Goal: Check status: Check status

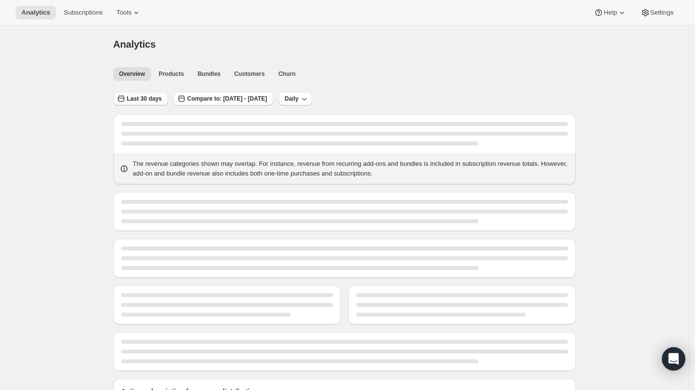
click at [143, 95] on span "Last 30 days" at bounding box center [144, 99] width 35 height 8
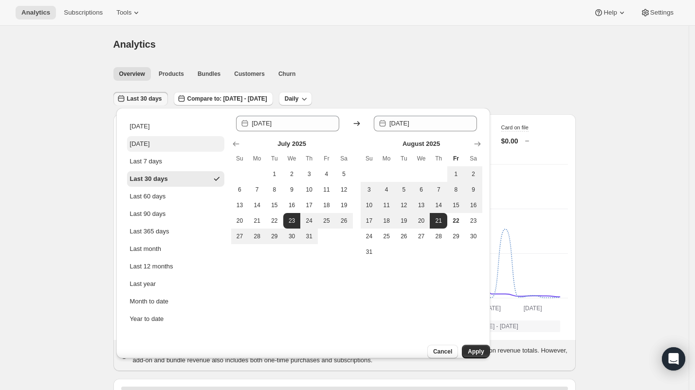
click at [145, 143] on div "[DATE]" at bounding box center [140, 144] width 20 height 10
type input "[DATE]"
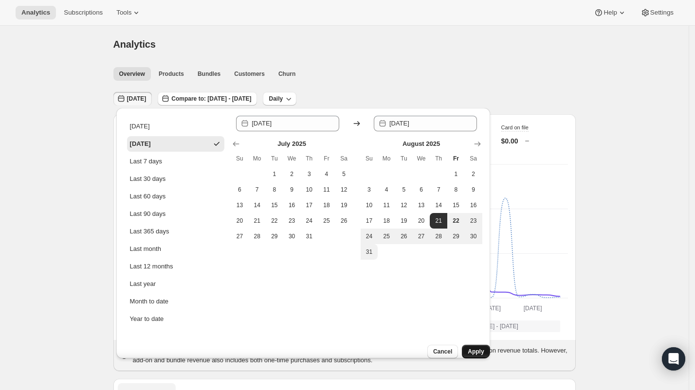
click at [467, 348] on span "Apply" at bounding box center [475, 352] width 16 height 8
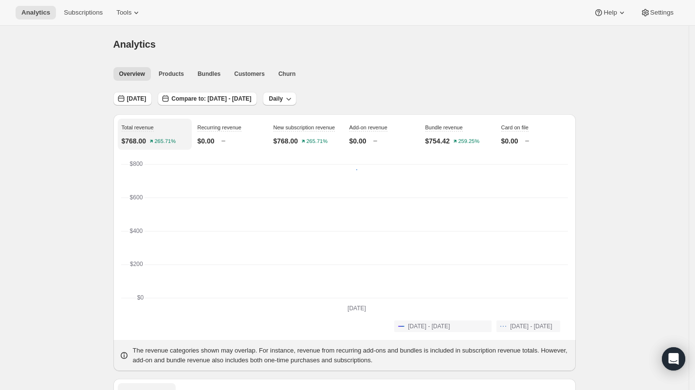
scroll to position [66, 0]
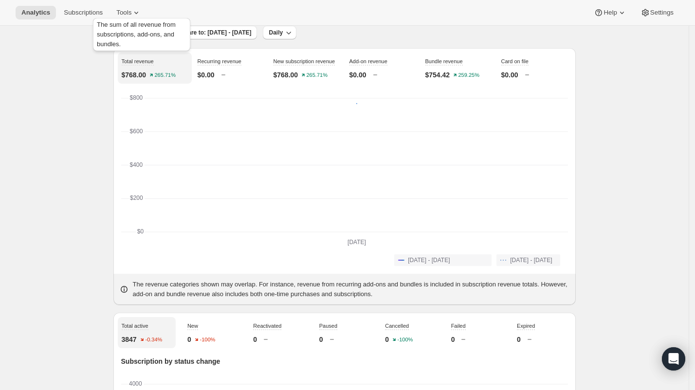
click at [139, 37] on div "The sum of all revenue from subscriptions, add-ons, and bundles." at bounding box center [141, 36] width 101 height 41
click at [145, 33] on span "[DATE]" at bounding box center [136, 33] width 19 height 8
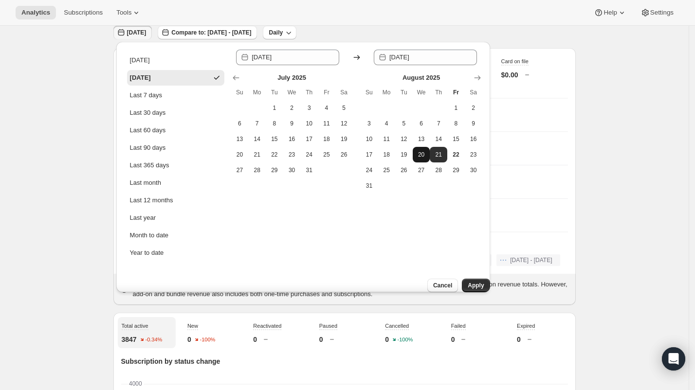
click at [420, 159] on button "20" at bounding box center [422, 155] width 18 height 16
type input "[DATE]"
click at [467, 282] on span "Apply" at bounding box center [475, 286] width 16 height 8
